Goal: Register for event/course

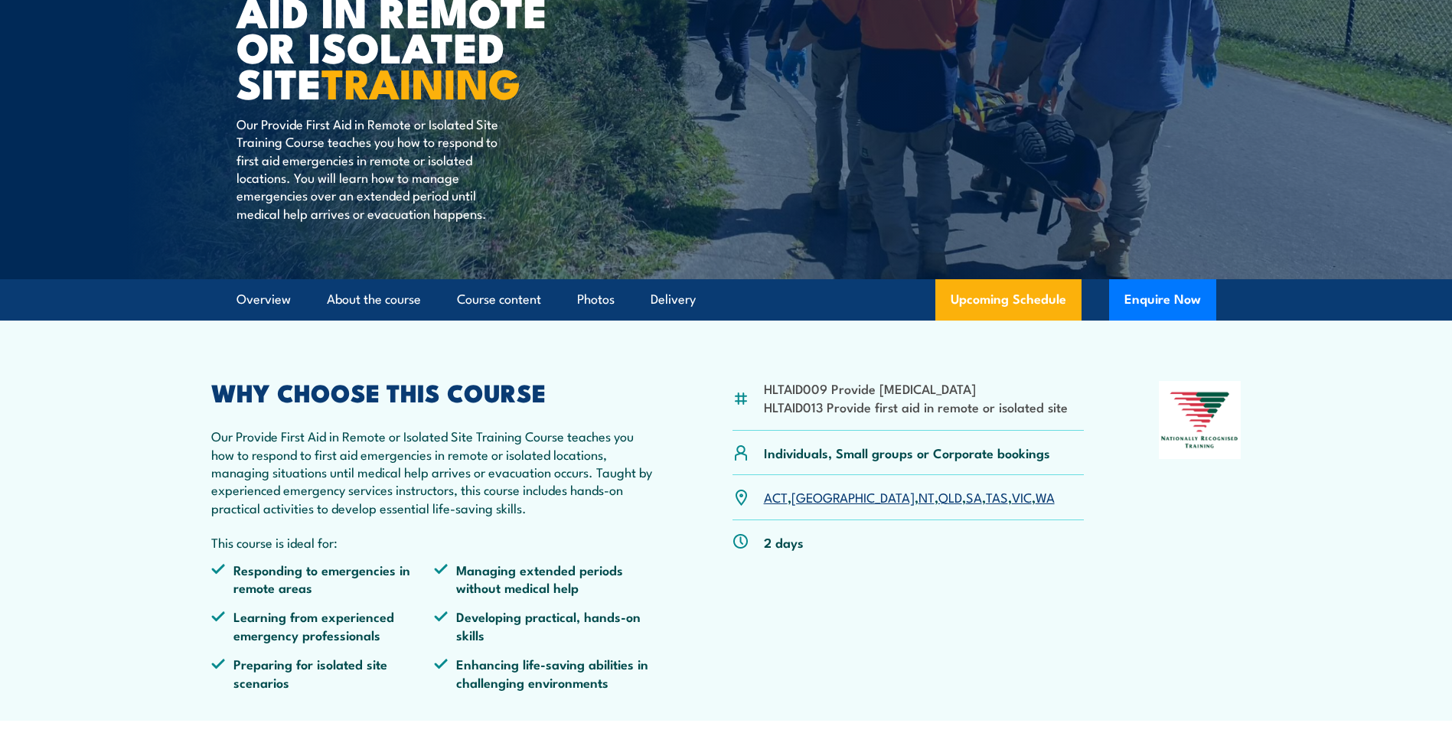
scroll to position [230, 0]
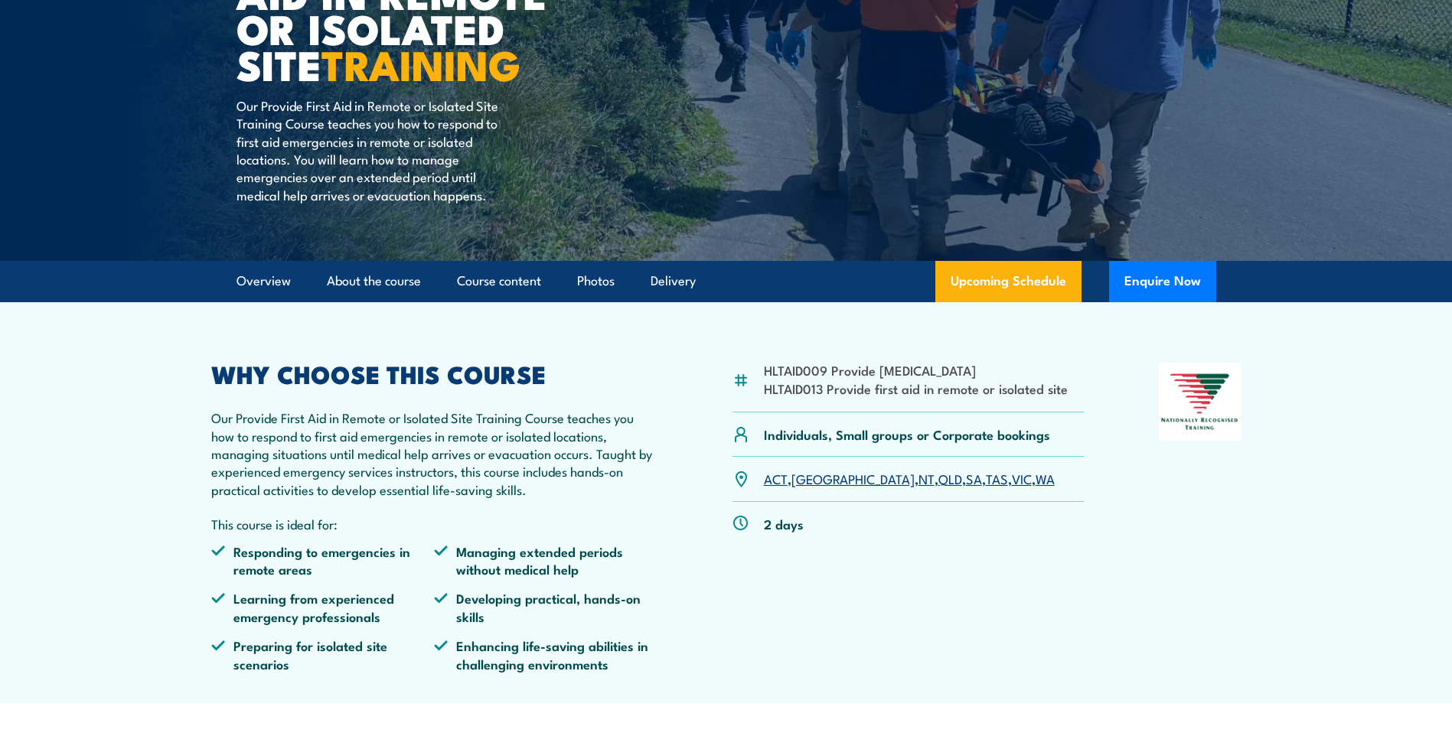
click at [1036, 475] on link "WA" at bounding box center [1045, 478] width 19 height 18
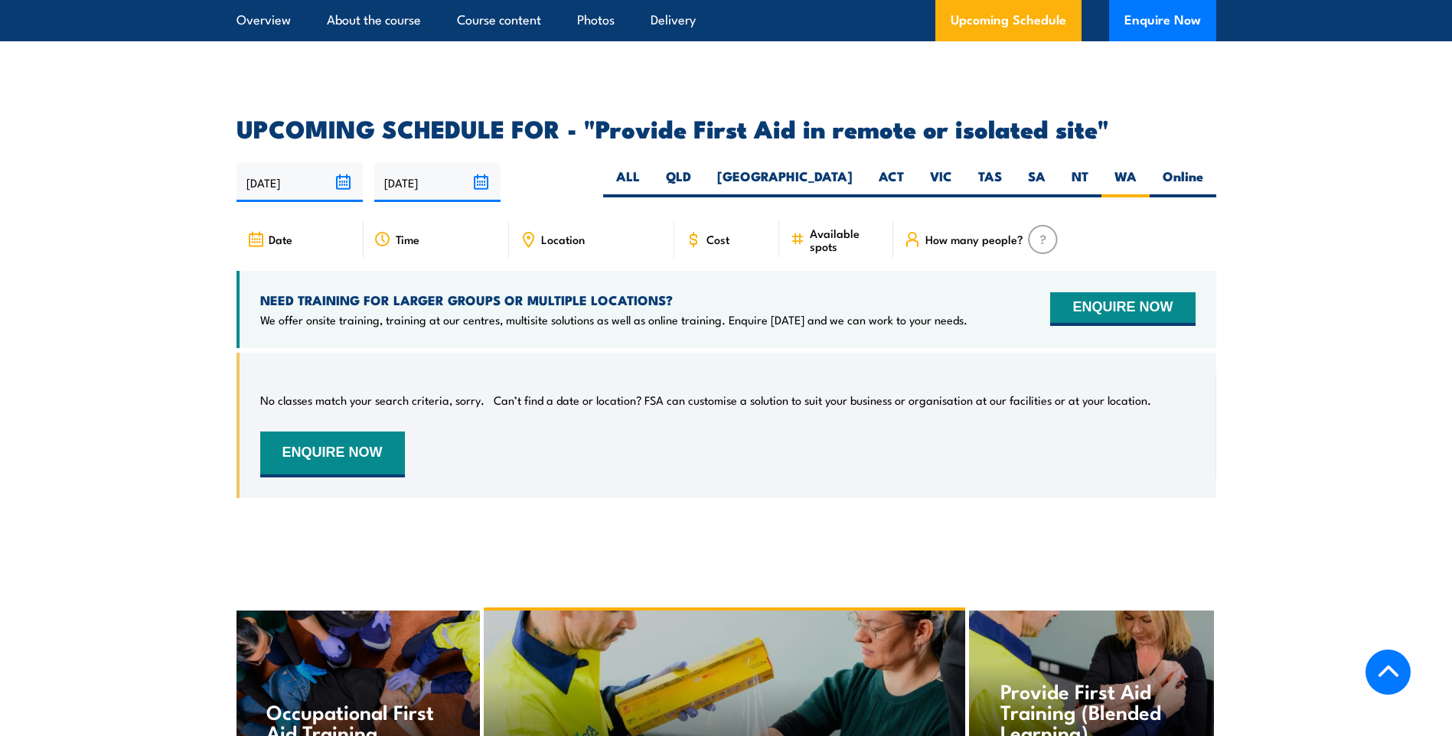
scroll to position [2602, 0]
